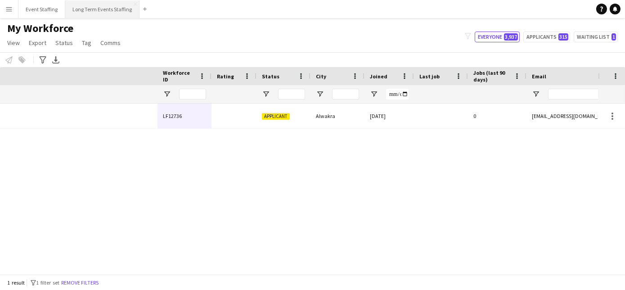
click at [86, 12] on button "Long Term Events Staffing Close" at bounding box center [102, 9] width 74 height 18
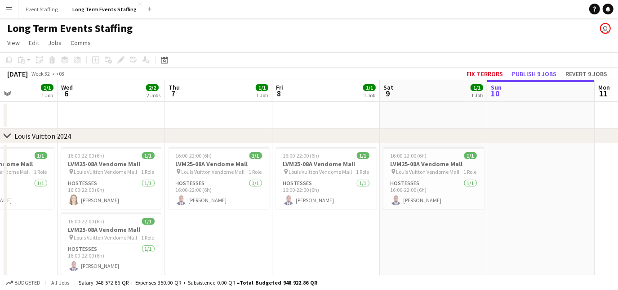
scroll to position [0, 207]
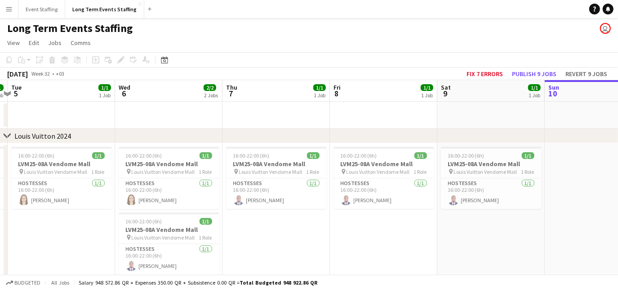
drag, startPoint x: 112, startPoint y: 207, endPoint x: 549, endPoint y: 247, distance: 439.3
click at [549, 247] on app-calendar-viewport "Sun 3 1/1 1 Job Mon 4 1/1 1 Job Tue 5 1/1 1 Job Wed 6 2/2 2 Jobs Thu 7 1/1 1 Jo…" at bounding box center [309, 257] width 618 height 354
click at [186, 166] on h3 "LVM25-08A Vendome Mall" at bounding box center [169, 164] width 101 height 8
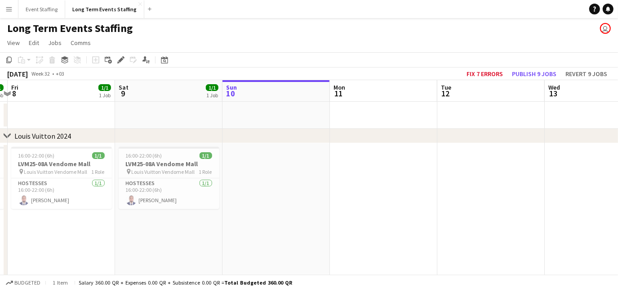
scroll to position [0, 317]
drag, startPoint x: 388, startPoint y: 243, endPoint x: 63, endPoint y: 211, distance: 326.2
click at [63, 211] on app-calendar-viewport "Tue 5 1/1 1 Job Wed 6 2/2 2 Jobs Thu 7 1/1 1 Job Fri 8 1/1 1 Job Sat 9 1/1 1 Jo…" at bounding box center [309, 257] width 618 height 354
click at [244, 176] on app-date-cell at bounding box center [273, 226] width 107 height 167
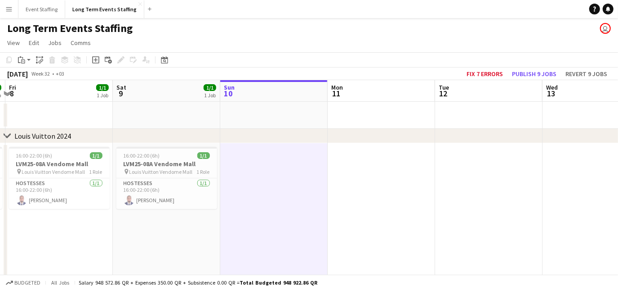
click at [362, 181] on app-date-cell at bounding box center [381, 226] width 107 height 167
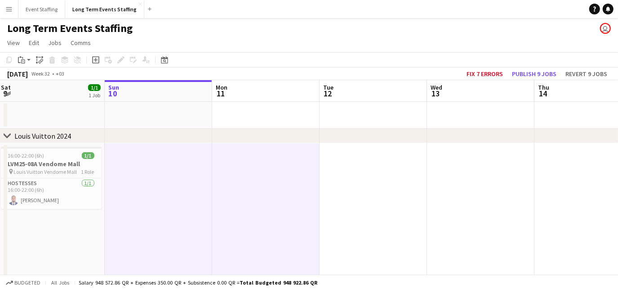
scroll to position [0, 345]
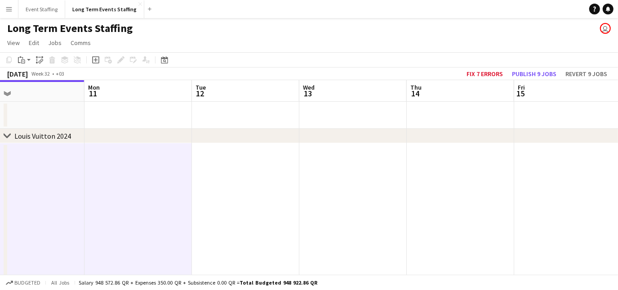
drag, startPoint x: 524, startPoint y: 224, endPoint x: 281, endPoint y: 184, distance: 246.5
click at [281, 184] on app-calendar-viewport "Thu 7 1/1 1 Job Fri 8 1/1 1 Job Sat 9 1/1 1 Job Sun 10 Mon 11 Tue 12 Wed 13 Thu…" at bounding box center [309, 257] width 618 height 354
click at [558, 182] on app-date-cell at bounding box center [567, 226] width 107 height 167
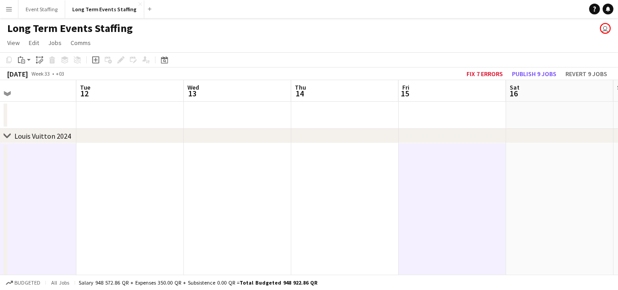
scroll to position [0, 283]
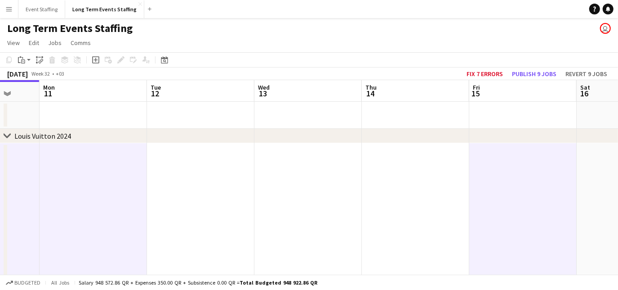
drag, startPoint x: 558, startPoint y: 196, endPoint x: 405, endPoint y: 191, distance: 152.5
click at [405, 191] on app-calendar-viewport "Fri 8 1/1 1 Job Sat 9 1/1 1 Job Sun 10 Mon 11 Tue 12 Wed 13 Thu 14 Fri 15 Sat 1…" at bounding box center [309, 257] width 618 height 354
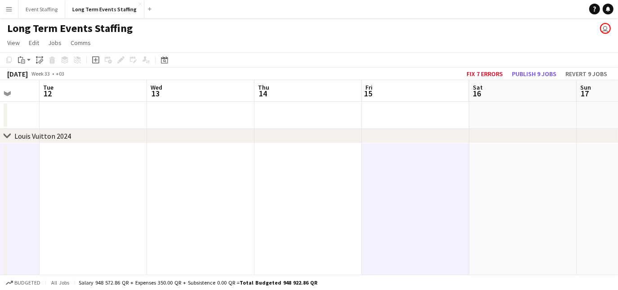
click at [527, 178] on app-date-cell at bounding box center [522, 226] width 107 height 167
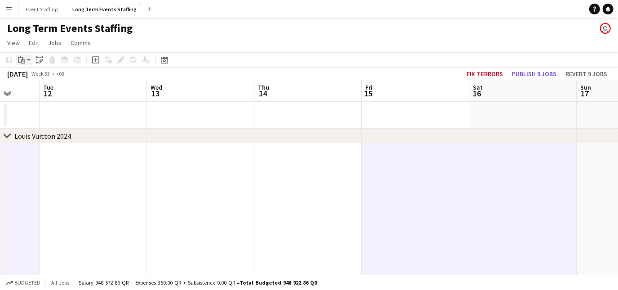
click at [29, 60] on app-action-btn "Paste" at bounding box center [24, 59] width 16 height 11
click at [40, 92] on link "Paste with crew Ctrl+Shift+V" at bounding box center [66, 92] width 85 height 8
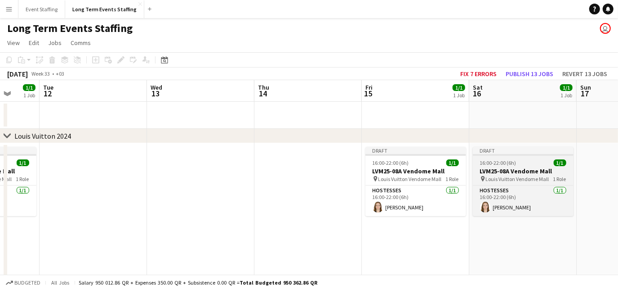
click at [495, 154] on div at bounding box center [523, 155] width 101 height 2
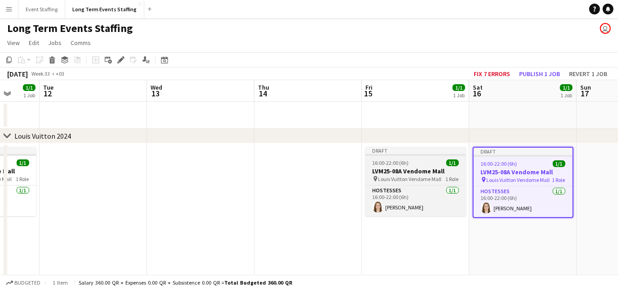
click at [409, 159] on div "16:00-22:00 (6h) 1/1" at bounding box center [416, 162] width 101 height 7
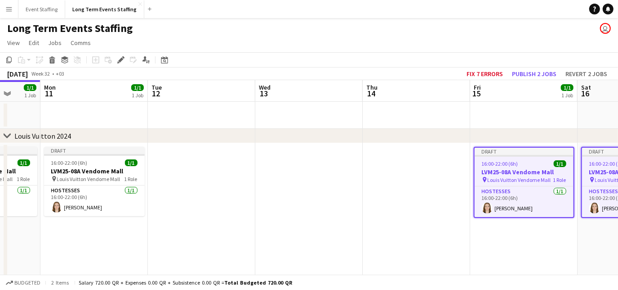
drag, startPoint x: 196, startPoint y: 187, endPoint x: 415, endPoint y: 164, distance: 219.7
click at [415, 164] on app-calendar-viewport "Fri 8 1/1 1 Job Sat 9 1/1 1 Job Sun 10 1/1 1 Job Mon 11 1/1 1 Job Tue 12 Wed 13…" at bounding box center [309, 257] width 618 height 354
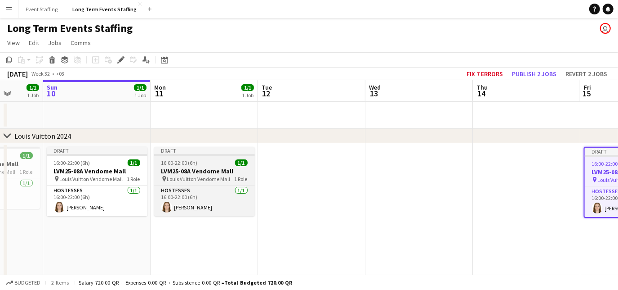
click at [183, 165] on span "16:00-22:00 (6h)" at bounding box center [179, 162] width 36 height 7
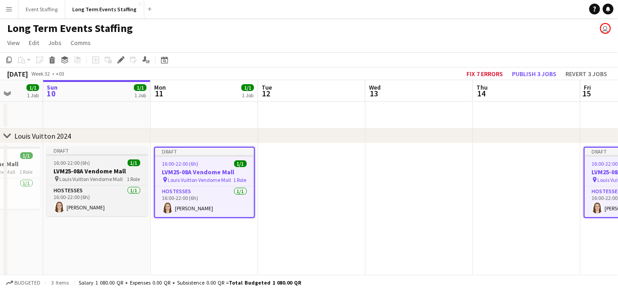
click at [86, 167] on h3 "LVM25-08A Vendome Mall" at bounding box center [97, 171] width 101 height 8
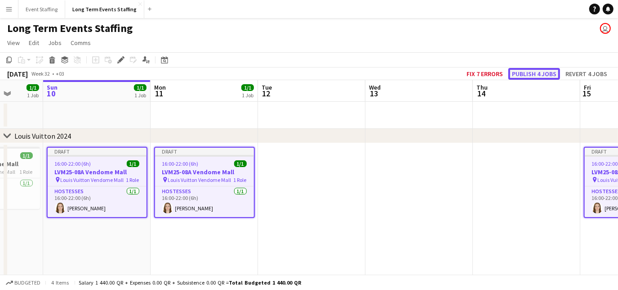
click at [535, 72] on button "Publish 4 jobs" at bounding box center [535, 74] width 52 height 12
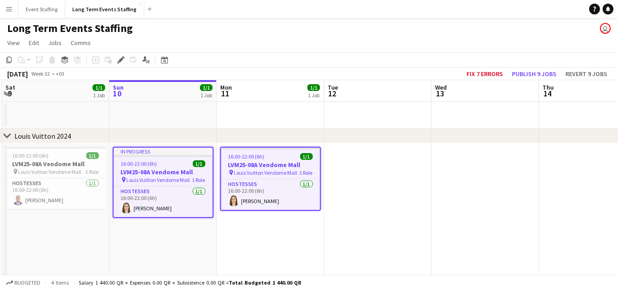
scroll to position [0, 247]
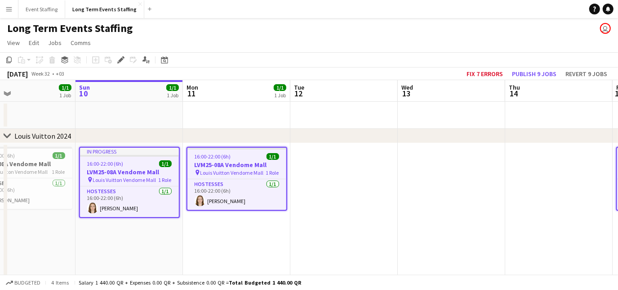
drag, startPoint x: 489, startPoint y: 215, endPoint x: 618, endPoint y: 297, distance: 153.0
click at [618, 289] on html "Menu Boards Boards Boards All jobs Status Workforce Workforce My Workforce Recr…" at bounding box center [309, 224] width 618 height 449
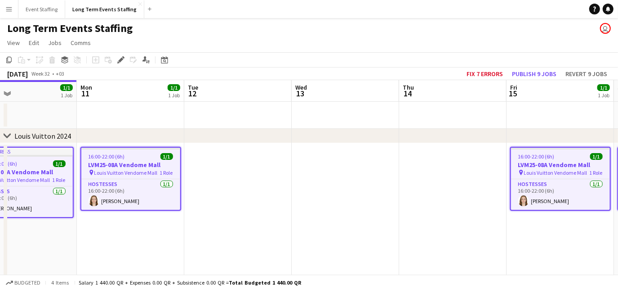
drag, startPoint x: 483, startPoint y: 237, endPoint x: 367, endPoint y: 216, distance: 117.8
click at [367, 216] on app-calendar-viewport "Thu 7 1/1 1 Job Fri 8 1/1 1 Job Sat 9 1/1 1 Job Sun 10 1/1 1 Job Mon 11 1/1 1 J…" at bounding box center [309, 257] width 618 height 354
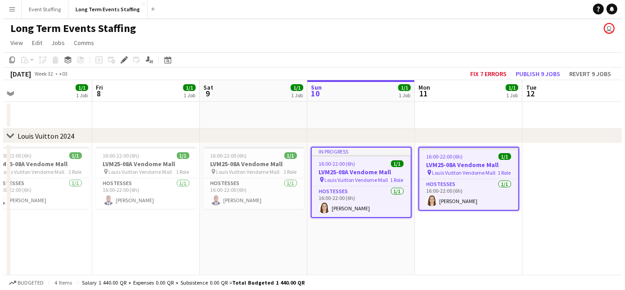
scroll to position [0, 234]
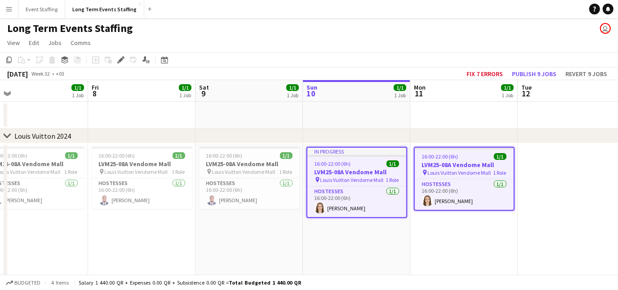
drag, startPoint x: 108, startPoint y: 228, endPoint x: 451, endPoint y: 191, distance: 345.6
click at [451, 191] on app-calendar-viewport "Tue 5 1/1 1 Job Wed 6 2/2 2 Jobs Thu 7 1/1 1 Job Fri 8 1/1 1 Job Sat 9 1/1 1 Jo…" at bounding box center [309, 257] width 618 height 354
click at [6, 9] on app-icon "Menu" at bounding box center [8, 8] width 7 height 7
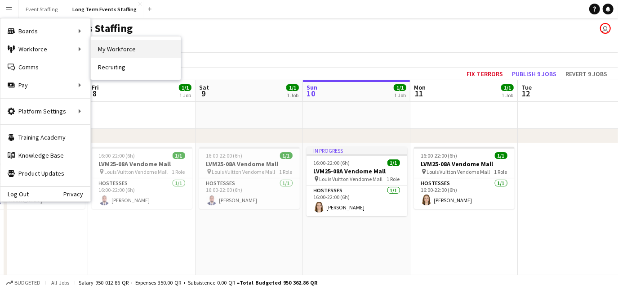
click at [105, 50] on link "My Workforce" at bounding box center [136, 49] width 90 height 18
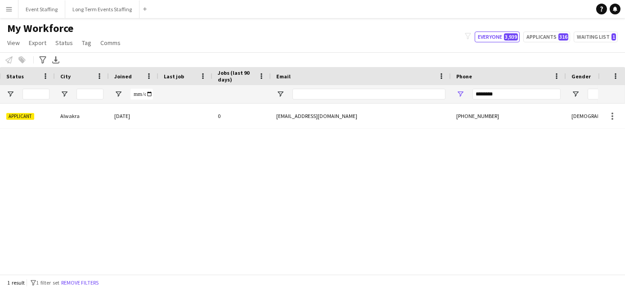
scroll to position [0, 296]
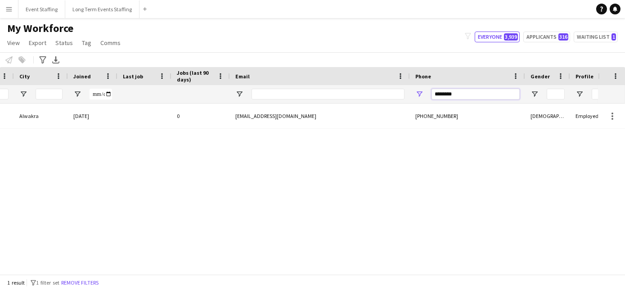
drag, startPoint x: 467, startPoint y: 97, endPoint x: 377, endPoint y: 83, distance: 90.6
click at [377, 83] on div "Workforce Details Workforce ID Rating Status" at bounding box center [256, 85] width 1105 height 36
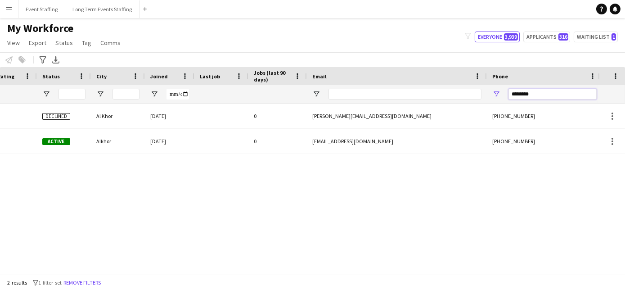
scroll to position [0, 0]
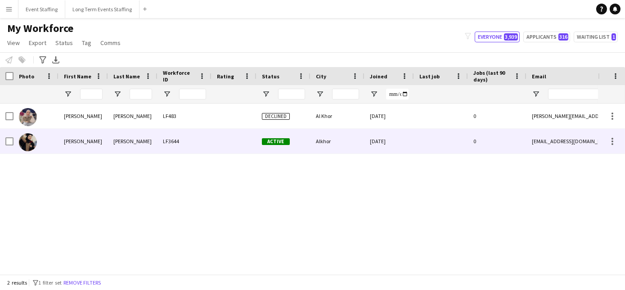
type input "********"
click at [28, 143] on img at bounding box center [28, 142] width 18 height 18
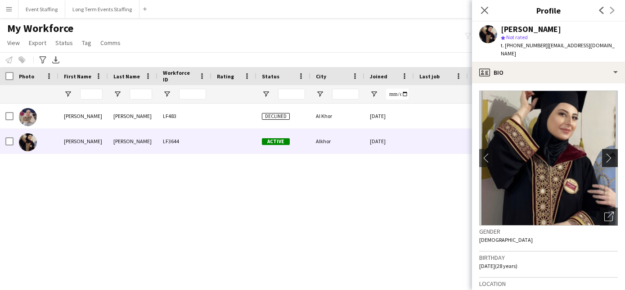
click at [609, 153] on app-icon "chevron-right" at bounding box center [611, 157] width 14 height 9
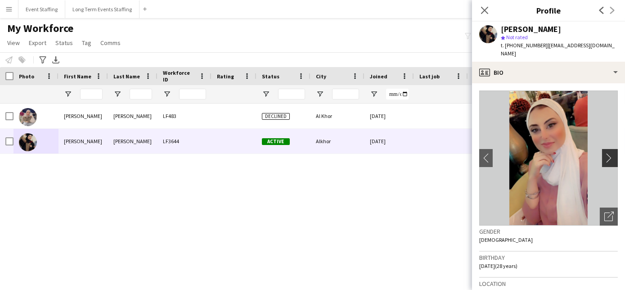
click at [604, 153] on app-icon "chevron-right" at bounding box center [611, 157] width 14 height 9
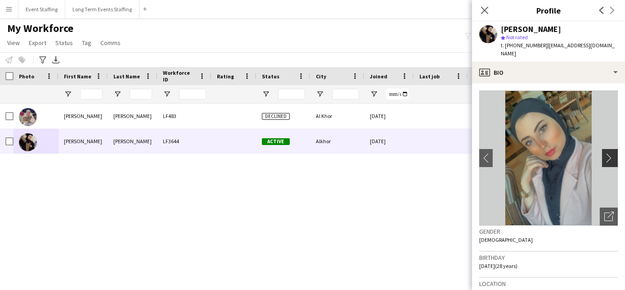
click at [604, 153] on app-icon "chevron-right" at bounding box center [611, 157] width 14 height 9
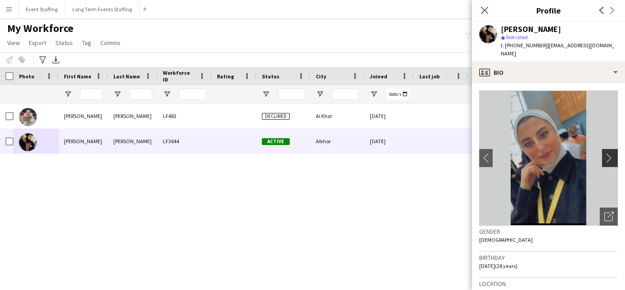
click at [604, 153] on app-icon "chevron-right" at bounding box center [611, 157] width 14 height 9
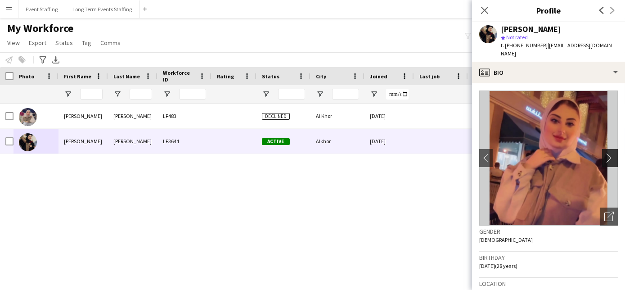
click at [604, 153] on app-icon "chevron-right" at bounding box center [611, 157] width 14 height 9
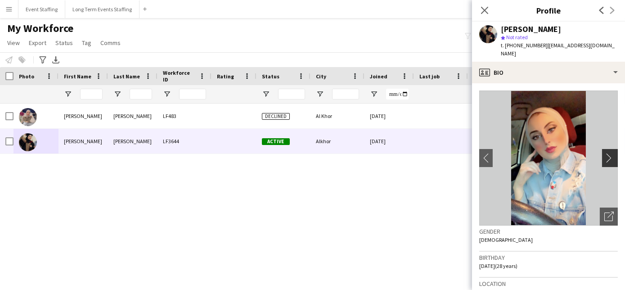
click at [604, 153] on app-icon "chevron-right" at bounding box center [611, 157] width 14 height 9
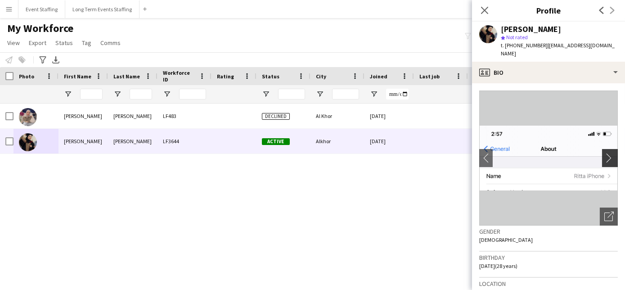
click at [604, 153] on app-icon "chevron-right" at bounding box center [611, 157] width 14 height 9
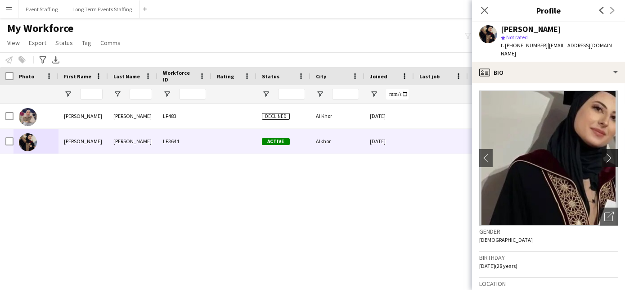
click at [604, 153] on app-icon "chevron-right" at bounding box center [611, 157] width 14 height 9
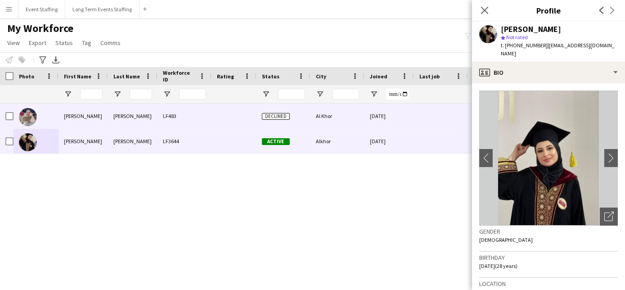
click at [27, 120] on img at bounding box center [28, 117] width 18 height 18
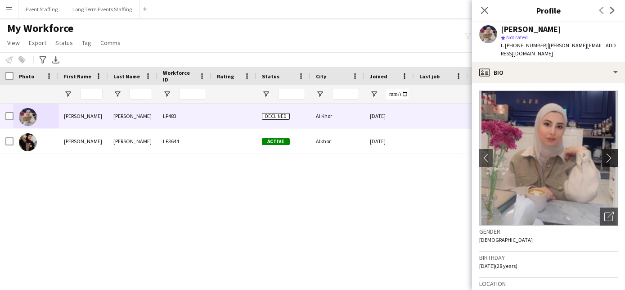
click at [602, 149] on button "chevron-right" at bounding box center [611, 158] width 18 height 18
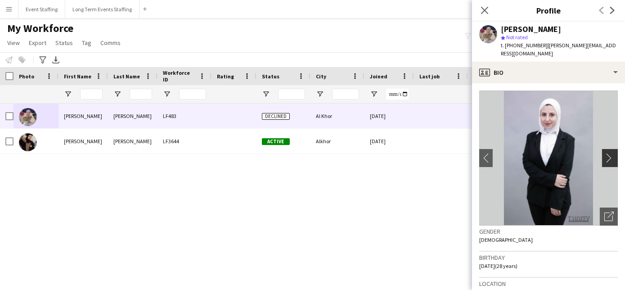
click at [602, 149] on button "chevron-right" at bounding box center [611, 158] width 18 height 18
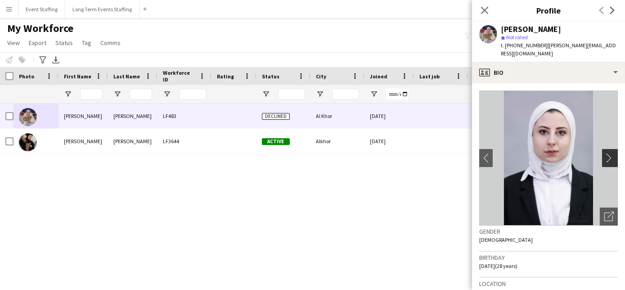
click at [602, 149] on button "chevron-right" at bounding box center [611, 158] width 18 height 18
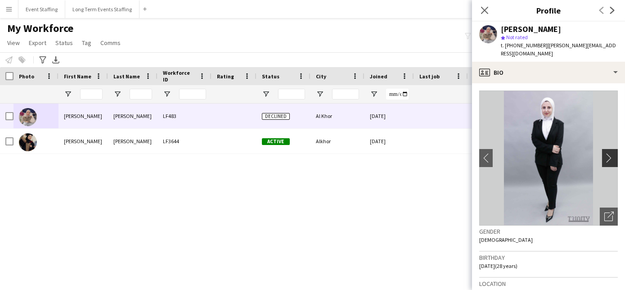
click at [602, 149] on button "chevron-right" at bounding box center [611, 158] width 18 height 18
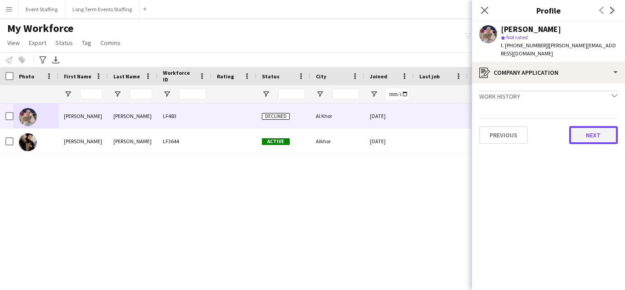
click at [586, 126] on button "Next" at bounding box center [593, 135] width 49 height 18
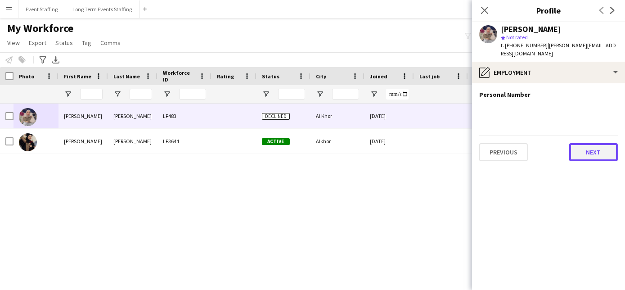
click at [586, 143] on button "Next" at bounding box center [593, 152] width 49 height 18
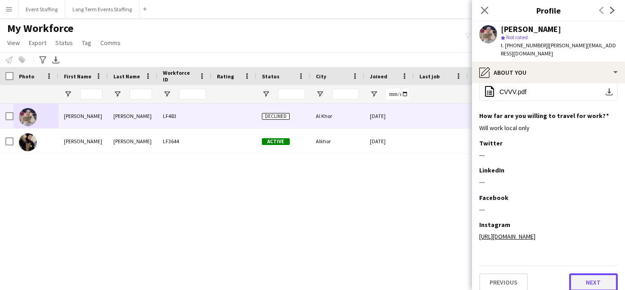
click at [585, 273] on button "Next" at bounding box center [593, 282] width 49 height 18
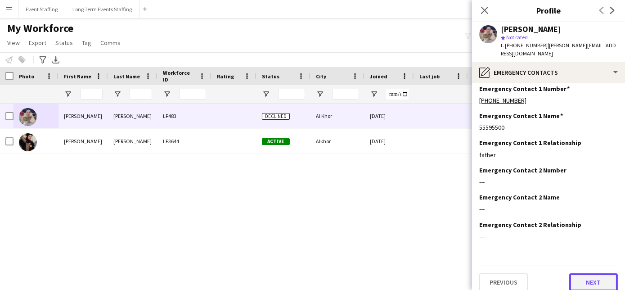
click at [593, 277] on button "Next" at bounding box center [593, 282] width 49 height 18
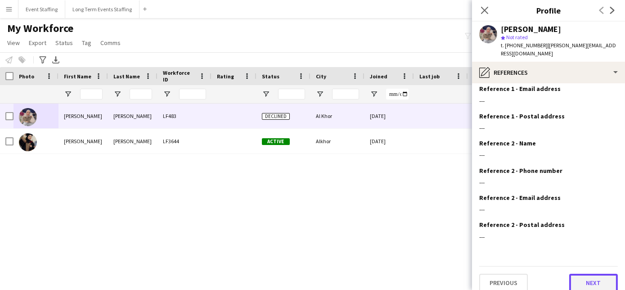
click at [578, 274] on button "Next" at bounding box center [593, 282] width 49 height 18
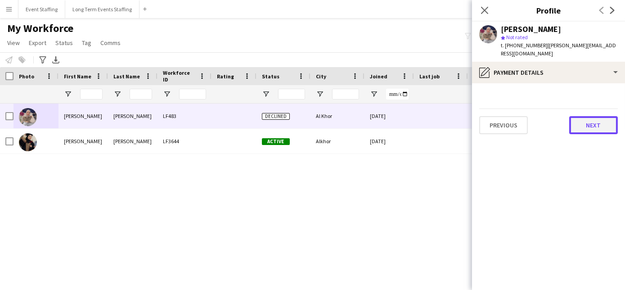
click at [585, 121] on button "Next" at bounding box center [593, 125] width 49 height 18
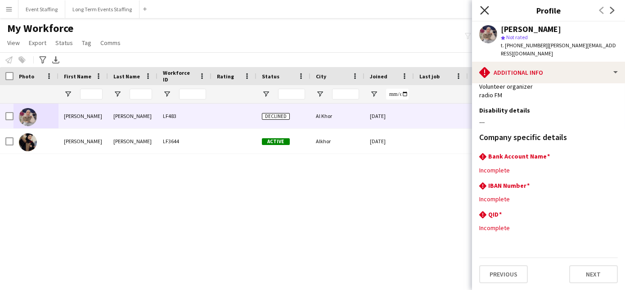
click at [482, 10] on icon "Close pop-in" at bounding box center [484, 10] width 9 height 9
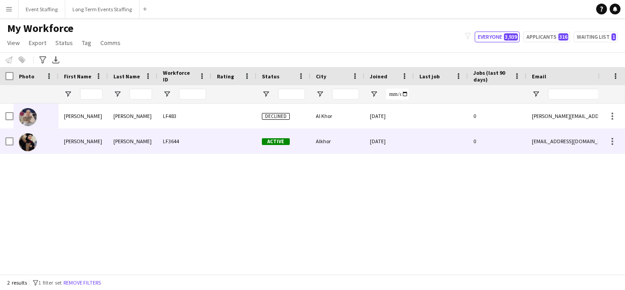
click at [36, 145] on div at bounding box center [28, 141] width 18 height 25
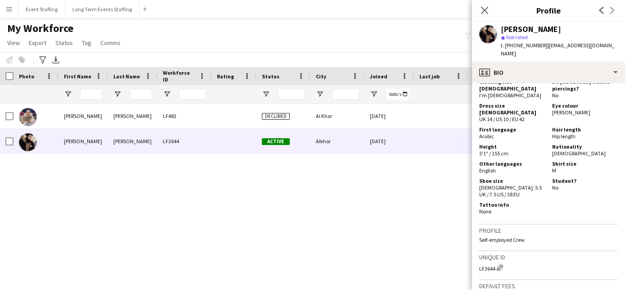
scroll to position [548, 0]
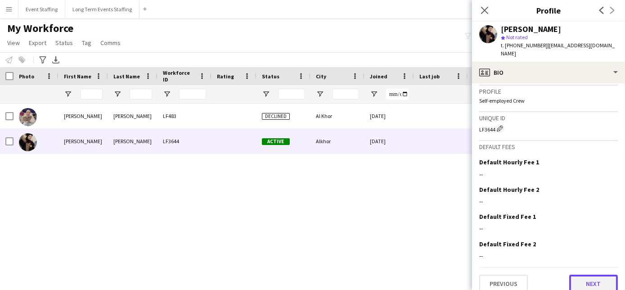
click at [586, 277] on button "Next" at bounding box center [593, 283] width 49 height 18
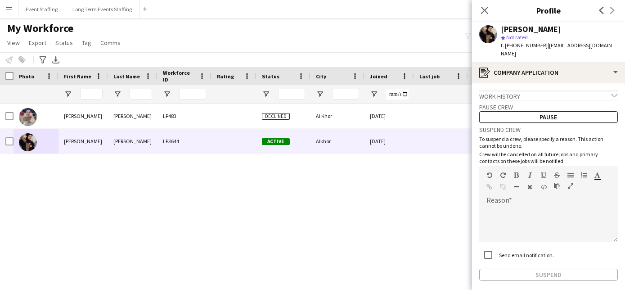
scroll to position [32, 0]
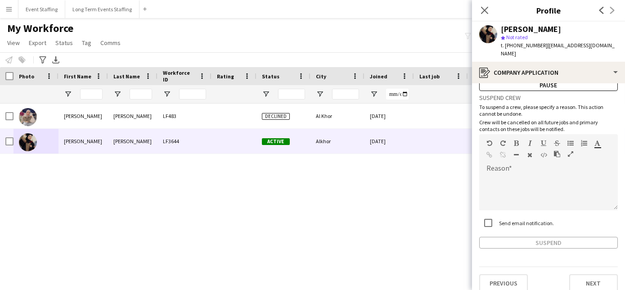
click at [578, 284] on app-crew-profile-application "Work history chevron-down Incomplete Pause crew Pause Suspend crew To suspend a…" at bounding box center [548, 186] width 153 height 206
click at [580, 276] on button "Next" at bounding box center [593, 283] width 49 height 18
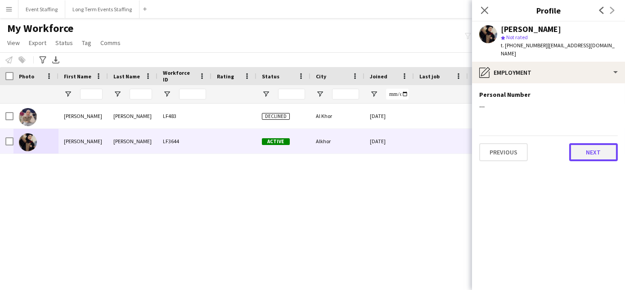
click at [575, 145] on button "Next" at bounding box center [593, 152] width 49 height 18
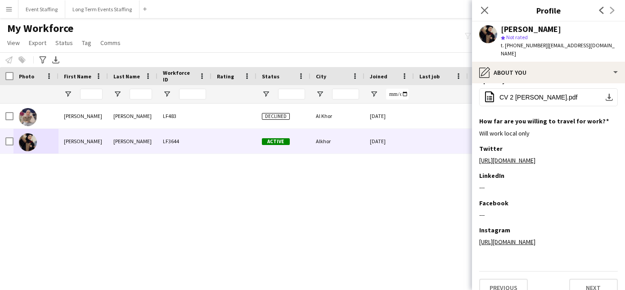
scroll to position [95, 0]
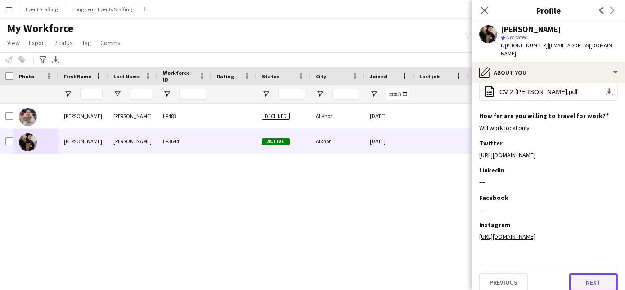
click at [589, 273] on button "Next" at bounding box center [593, 282] width 49 height 18
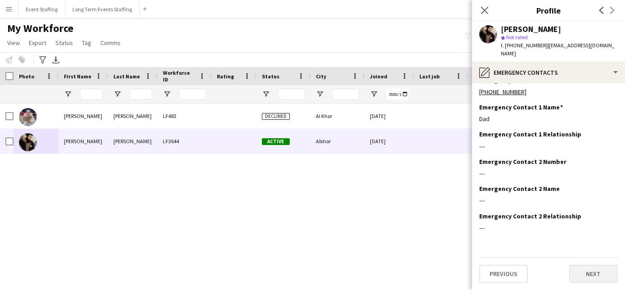
scroll to position [0, 0]
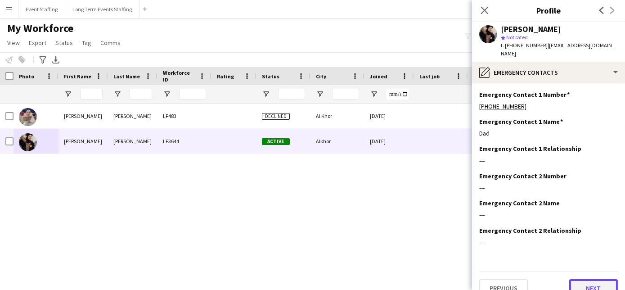
click at [584, 279] on button "Next" at bounding box center [593, 288] width 49 height 18
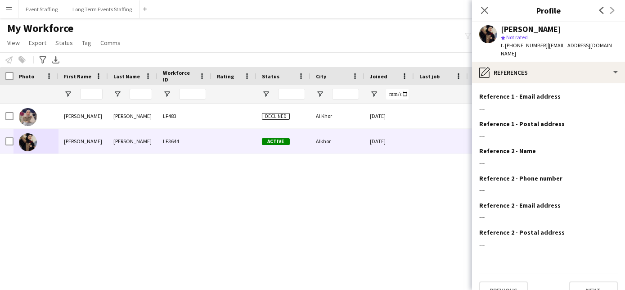
scroll to position [60, 0]
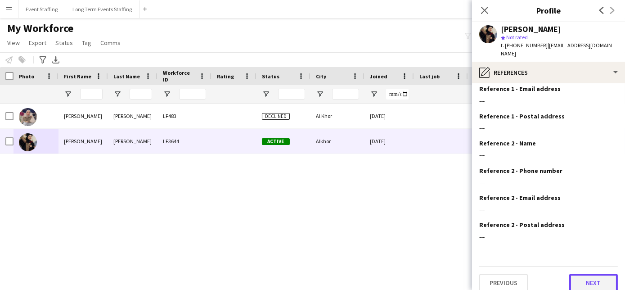
click at [588, 276] on button "Next" at bounding box center [593, 282] width 49 height 18
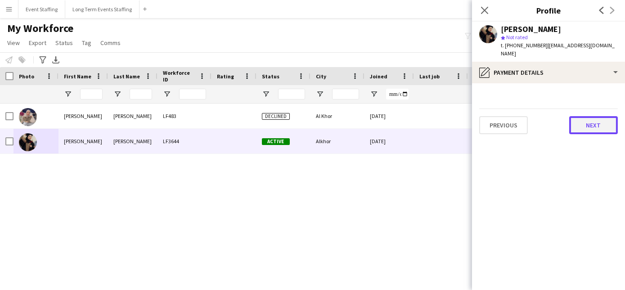
click at [582, 116] on button "Next" at bounding box center [593, 125] width 49 height 18
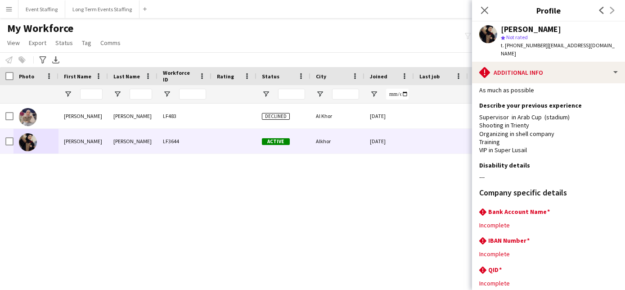
scroll to position [63, 0]
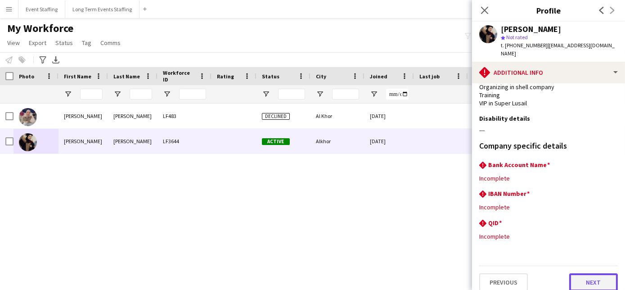
click at [580, 273] on button "Next" at bounding box center [593, 282] width 49 height 18
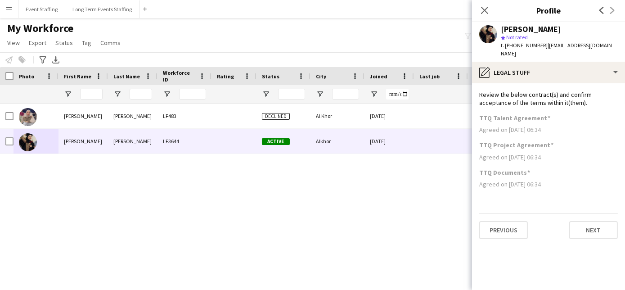
drag, startPoint x: 514, startPoint y: 44, endPoint x: 532, endPoint y: 46, distance: 18.1
drag, startPoint x: 532, startPoint y: 46, endPoint x: 539, endPoint y: 44, distance: 7.1
drag, startPoint x: 539, startPoint y: 44, endPoint x: 540, endPoint y: 34, distance: 9.9
click at [540, 34] on div "star Not rated" at bounding box center [558, 37] width 117 height 8
drag, startPoint x: 536, startPoint y: 45, endPoint x: 517, endPoint y: 45, distance: 19.3
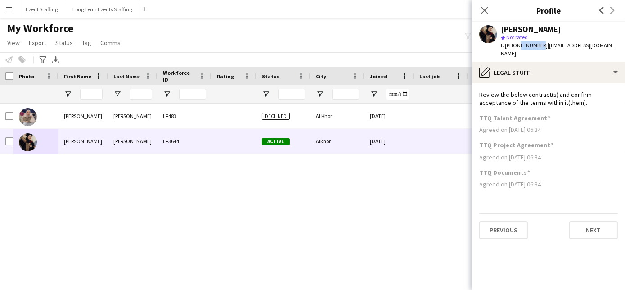
click at [517, 45] on span "t. [PHONE_NUMBER]" at bounding box center [523, 45] width 47 height 7
copy span "50345085"
click at [486, 13] on icon "Close pop-in" at bounding box center [484, 10] width 9 height 9
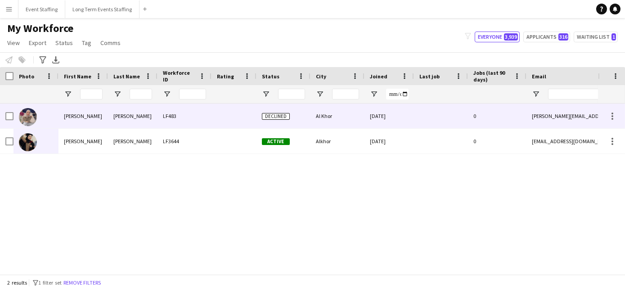
click at [23, 121] on img at bounding box center [28, 117] width 18 height 18
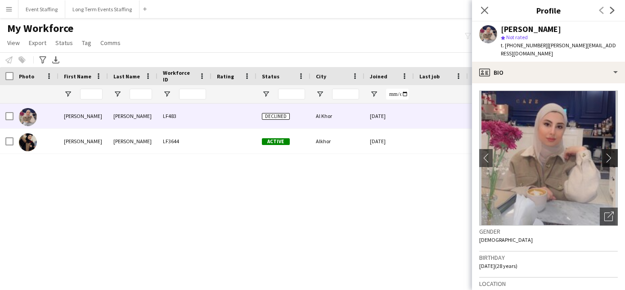
click at [604, 153] on app-icon "chevron-right" at bounding box center [611, 157] width 14 height 9
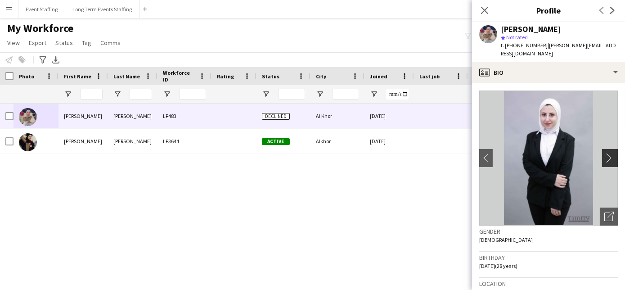
click at [604, 153] on app-icon "chevron-right" at bounding box center [611, 157] width 14 height 9
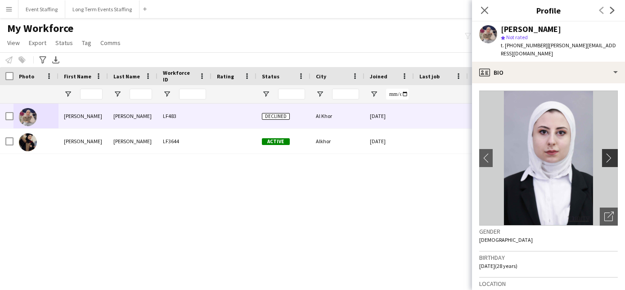
click at [604, 153] on app-icon "chevron-right" at bounding box center [611, 157] width 14 height 9
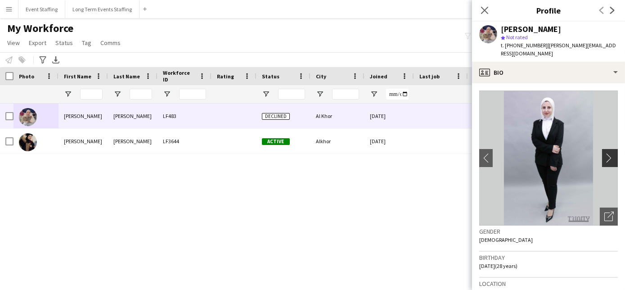
click at [604, 153] on app-icon "chevron-right" at bounding box center [611, 157] width 14 height 9
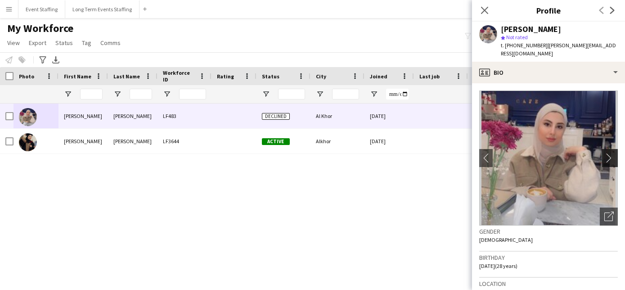
click at [604, 153] on app-icon "chevron-right" at bounding box center [611, 157] width 14 height 9
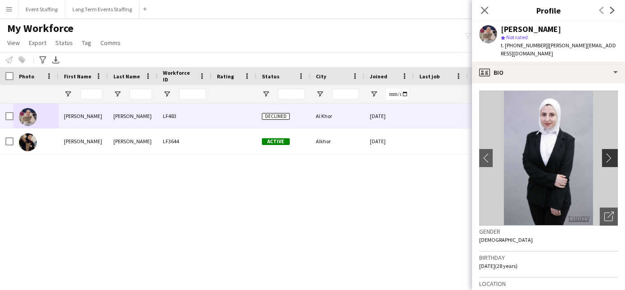
click at [604, 153] on app-icon "chevron-right" at bounding box center [611, 157] width 14 height 9
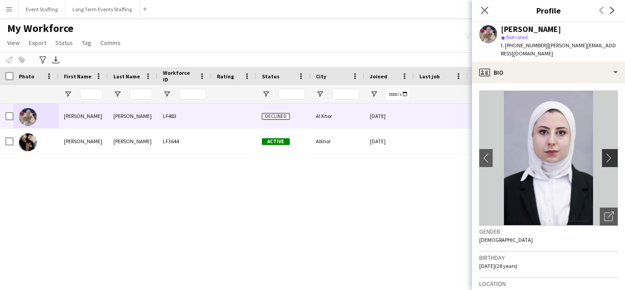
click at [604, 153] on app-icon "chevron-right" at bounding box center [611, 157] width 14 height 9
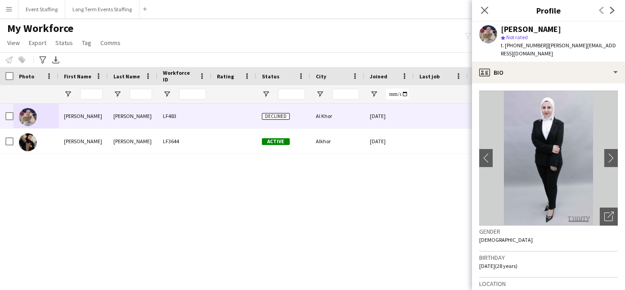
click at [477, 7] on div "Close pop-in" at bounding box center [484, 10] width 25 height 21
click at [481, 10] on icon "Close pop-in" at bounding box center [484, 10] width 9 height 9
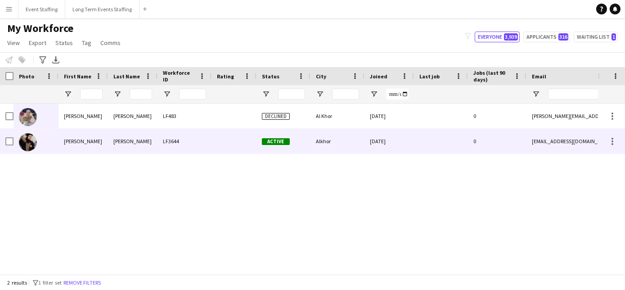
click at [34, 141] on img at bounding box center [28, 142] width 18 height 18
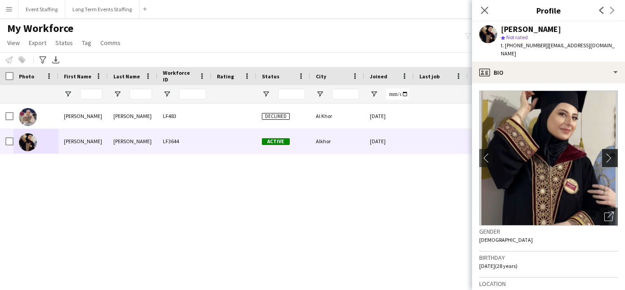
click at [607, 153] on app-icon "chevron-right" at bounding box center [611, 157] width 14 height 9
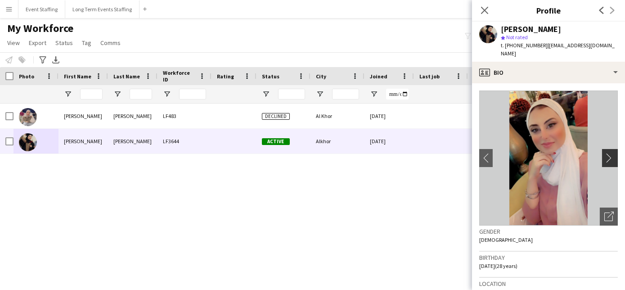
click at [607, 153] on app-icon "chevron-right" at bounding box center [611, 157] width 14 height 9
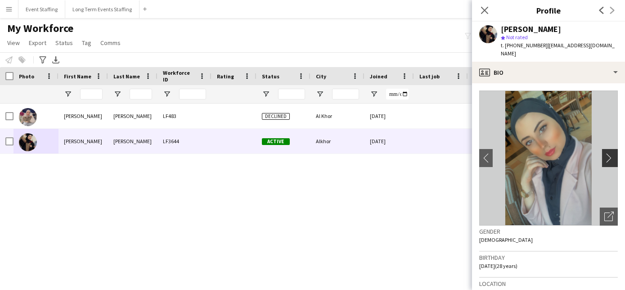
click at [607, 153] on app-icon "chevron-right" at bounding box center [611, 157] width 14 height 9
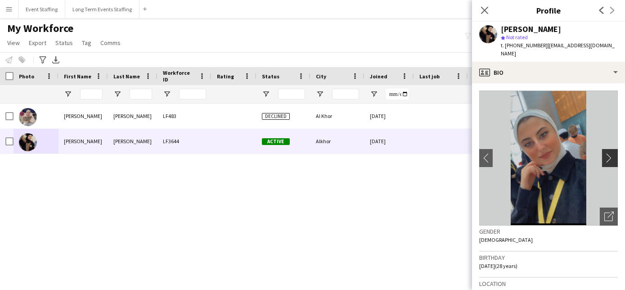
click at [607, 153] on app-icon "chevron-right" at bounding box center [611, 157] width 14 height 9
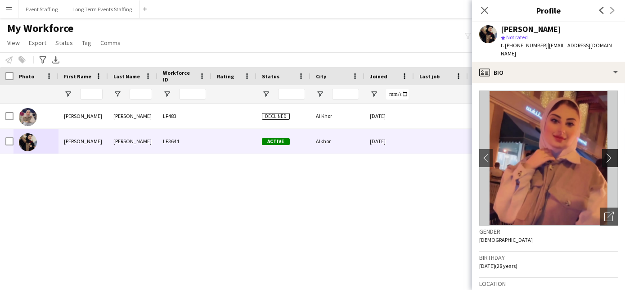
click at [607, 153] on app-icon "chevron-right" at bounding box center [611, 157] width 14 height 9
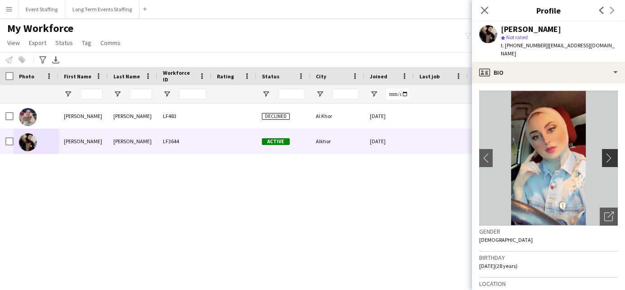
click at [607, 153] on app-icon "chevron-right" at bounding box center [611, 157] width 14 height 9
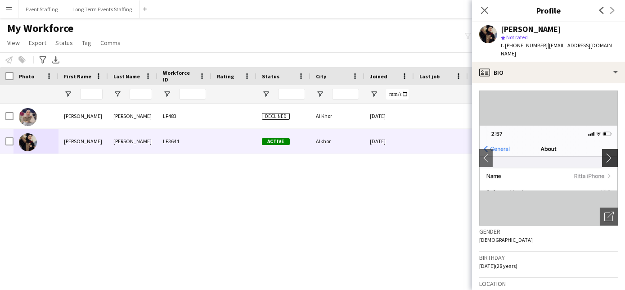
click at [607, 153] on app-icon "chevron-right" at bounding box center [611, 157] width 14 height 9
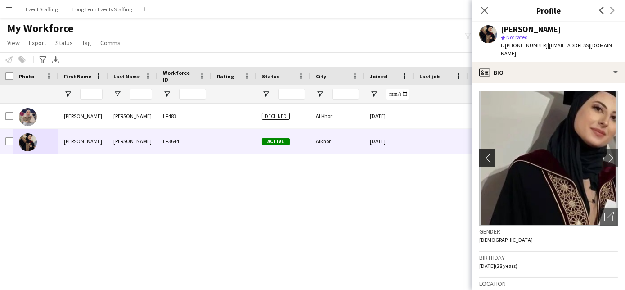
click at [489, 153] on app-icon "chevron-left" at bounding box center [486, 157] width 14 height 9
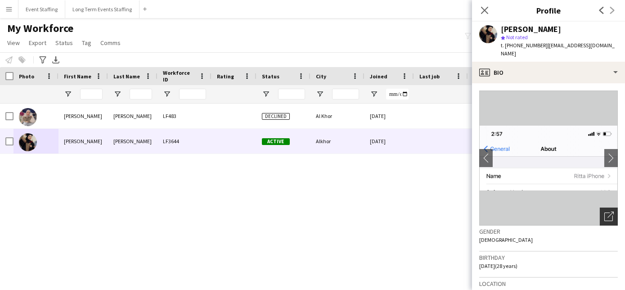
click at [604, 212] on icon at bounding box center [608, 216] width 9 height 9
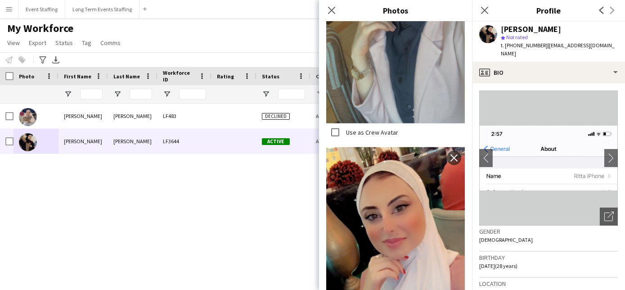
scroll to position [1932, 0]
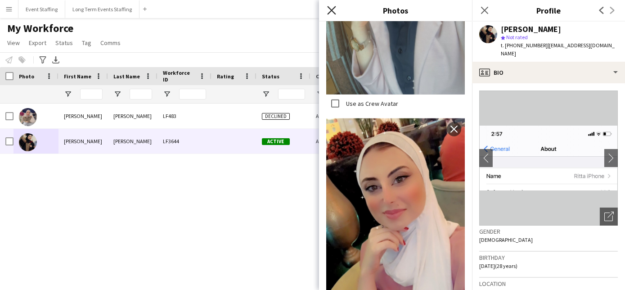
click at [327, 7] on icon at bounding box center [331, 10] width 9 height 9
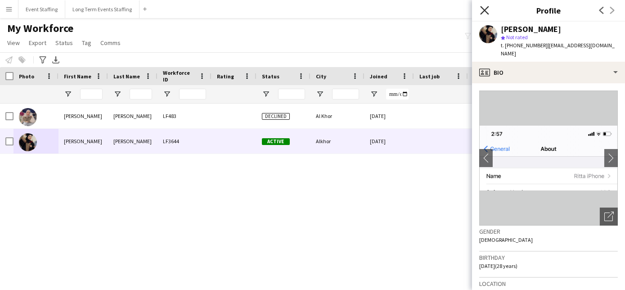
click at [483, 12] on icon at bounding box center [484, 10] width 9 height 9
